Goal: Navigation & Orientation: Find specific page/section

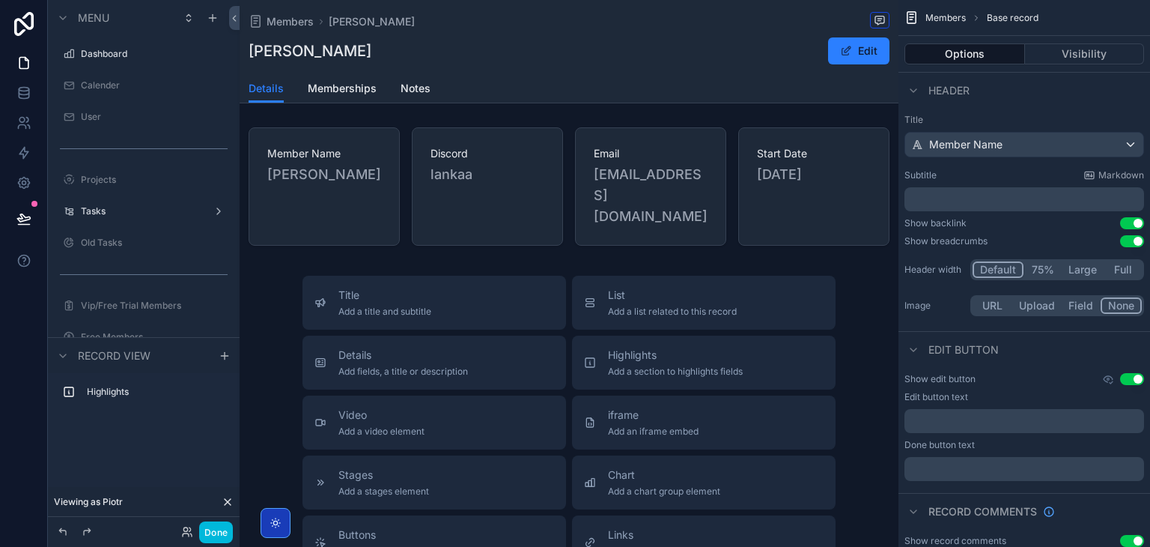
scroll to position [88, 0]
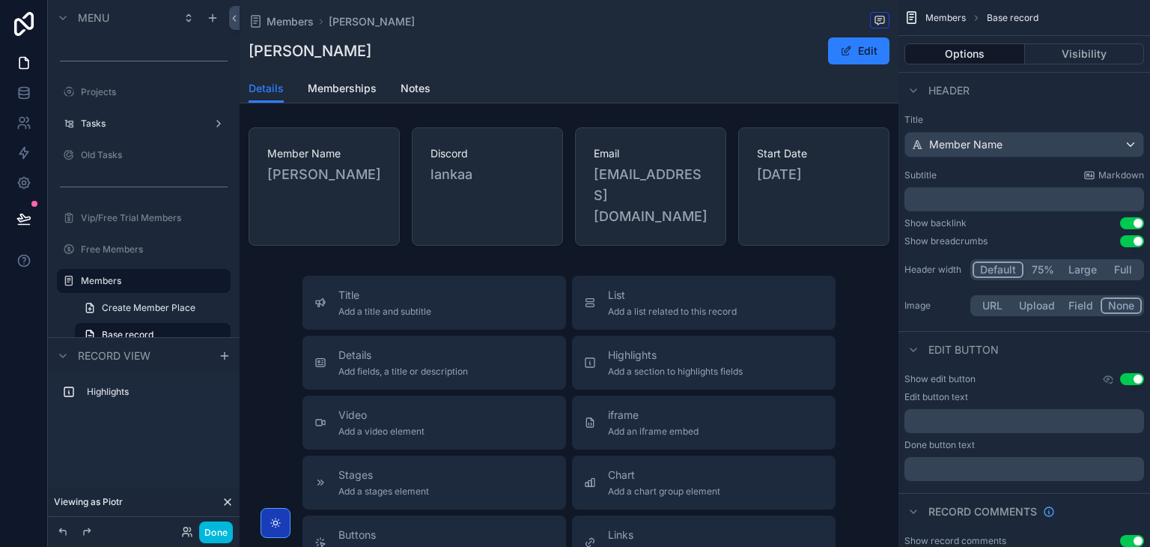
click at [209, 531] on button "Done" at bounding box center [216, 532] width 34 height 22
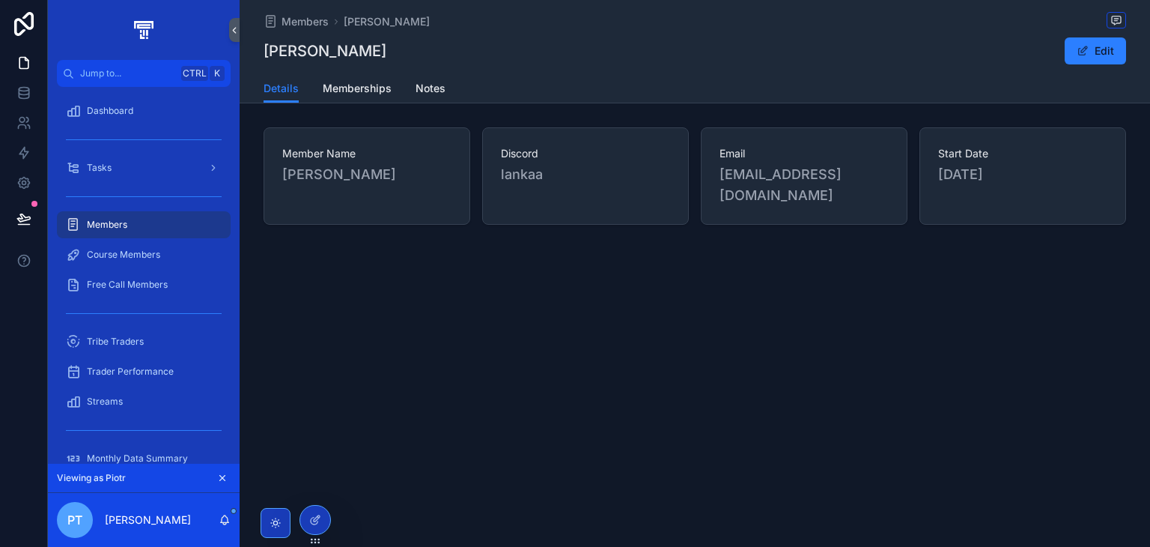
click at [348, 73] on div "Members [PERSON_NAME] [PERSON_NAME] Edit" at bounding box center [695, 37] width 863 height 74
click at [342, 96] on link "Memberships" at bounding box center [357, 90] width 69 height 30
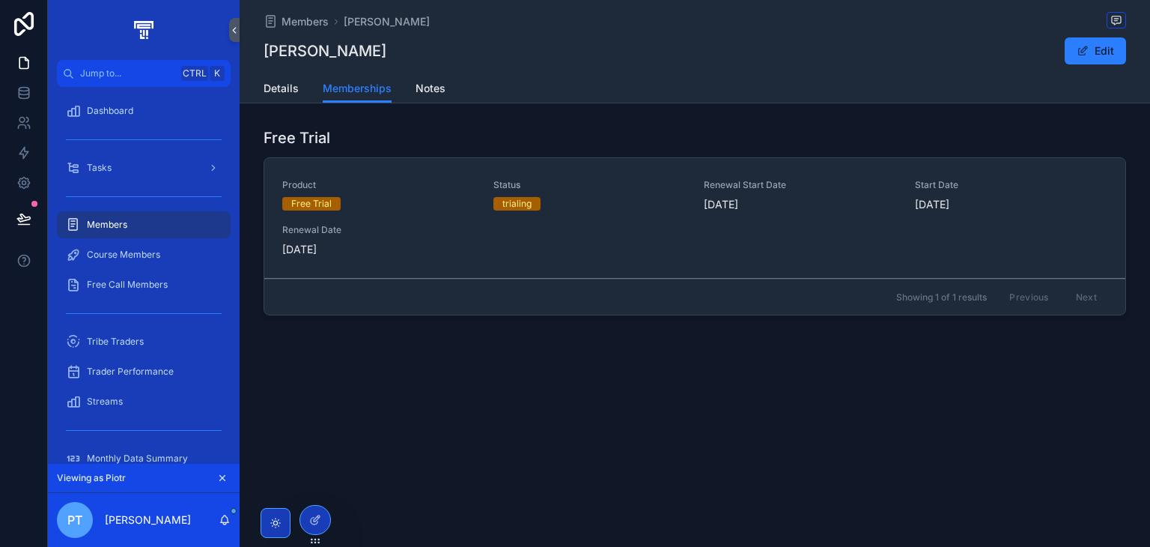
click at [431, 97] on link "Notes" at bounding box center [431, 90] width 30 height 30
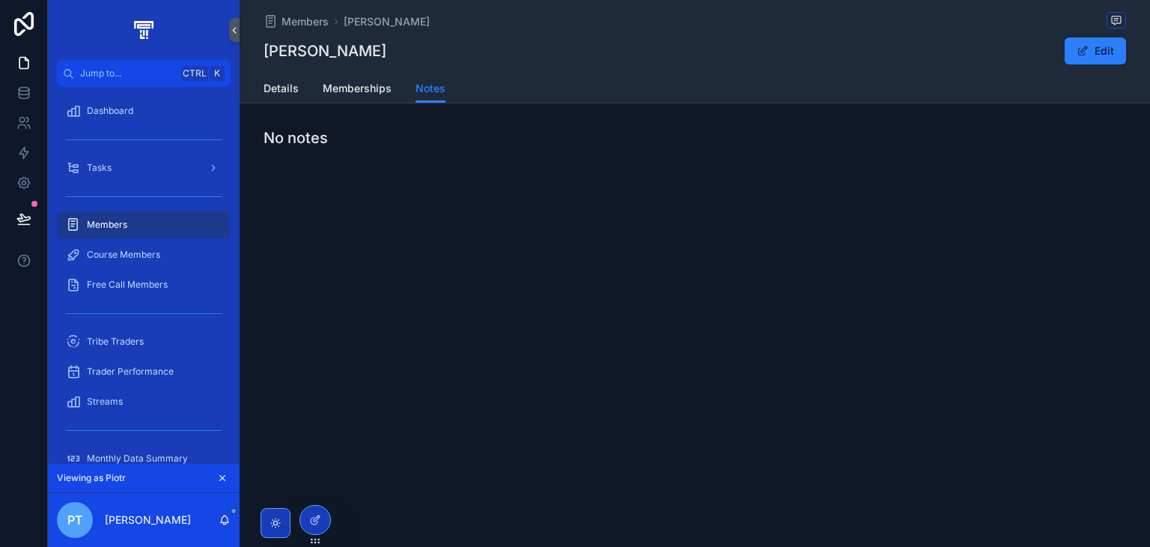
click at [395, 90] on div "Details Memberships Notes" at bounding box center [695, 88] width 863 height 28
click at [368, 88] on span "Memberships" at bounding box center [357, 88] width 69 height 15
